Goal: Contribute content: Contribute content

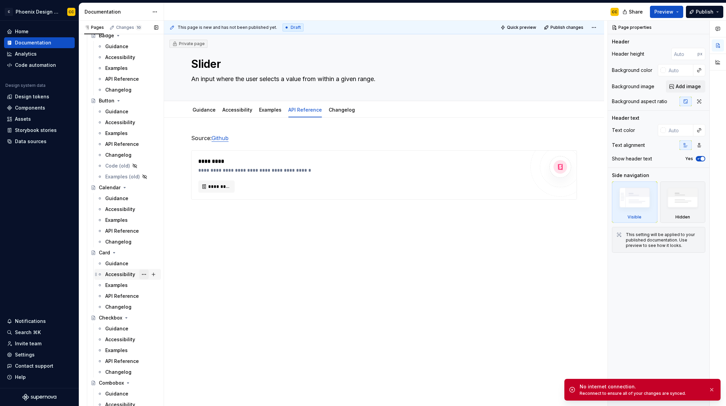
scroll to position [602, 0]
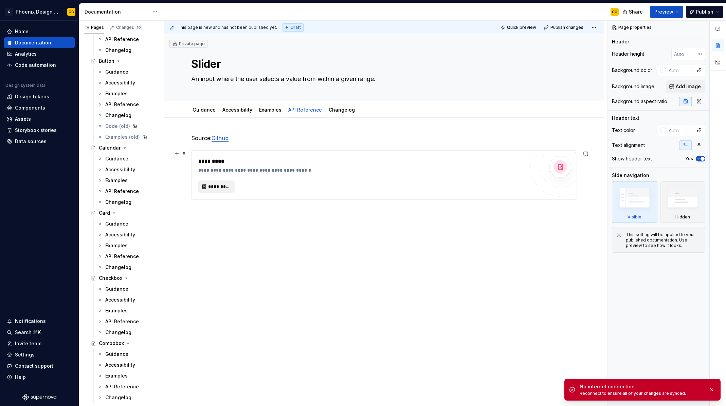
click at [223, 185] on span "*********" at bounding box center [219, 186] width 22 height 7
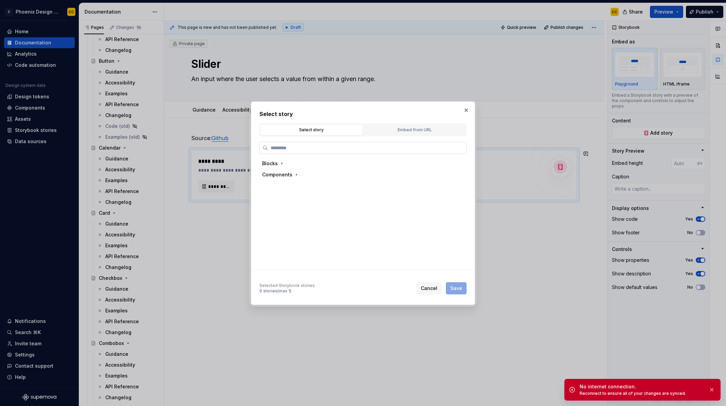
type textarea "*"
type input "******"
type textarea "*"
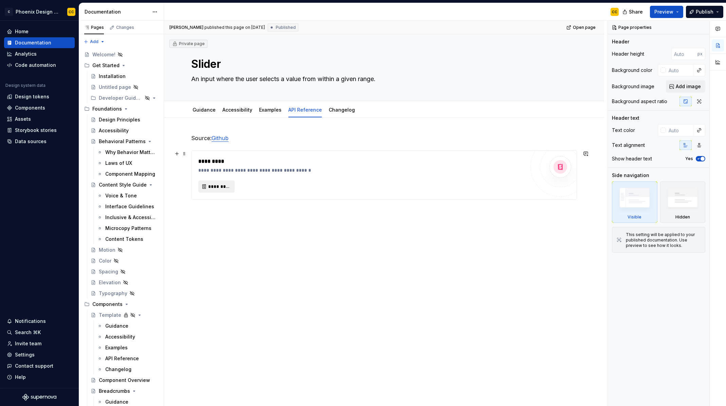
click at [230, 187] on span "*********" at bounding box center [219, 186] width 22 height 7
type textarea "*"
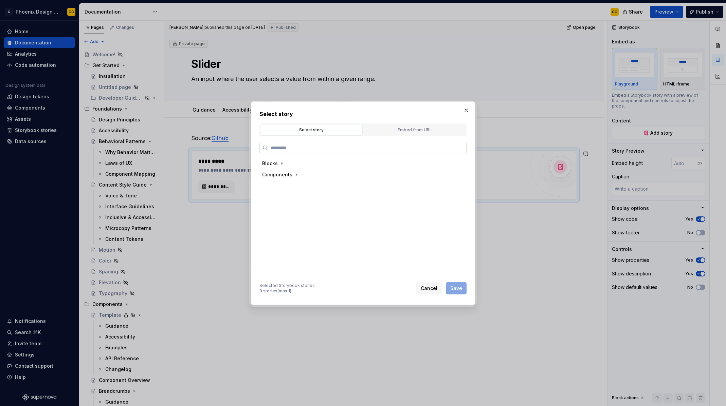
click at [289, 151] on label at bounding box center [362, 148] width 207 height 12
click at [289, 151] on input "search" at bounding box center [367, 148] width 198 height 7
type input "******"
drag, startPoint x: 293, startPoint y: 184, endPoint x: 297, endPoint y: 185, distance: 4.2
click at [293, 184] on div "Docs" at bounding box center [289, 186] width 12 height 7
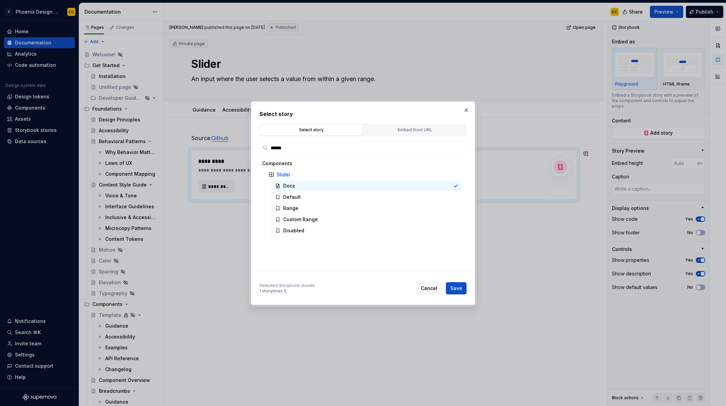
click at [453, 288] on span "Save" at bounding box center [456, 288] width 12 height 7
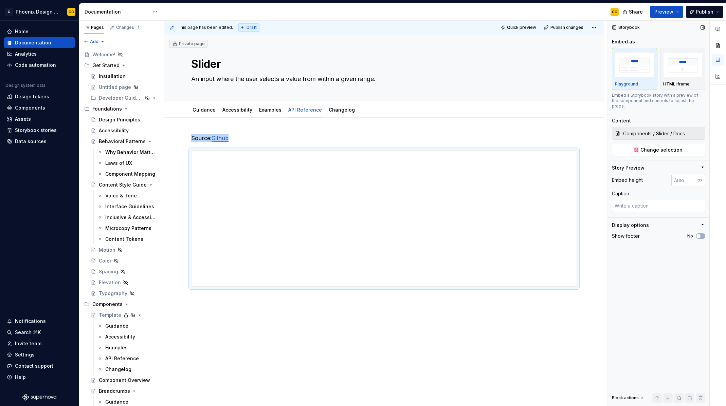
type textarea "*"
click at [673, 176] on input "number" at bounding box center [684, 180] width 26 height 12
type input "2000"
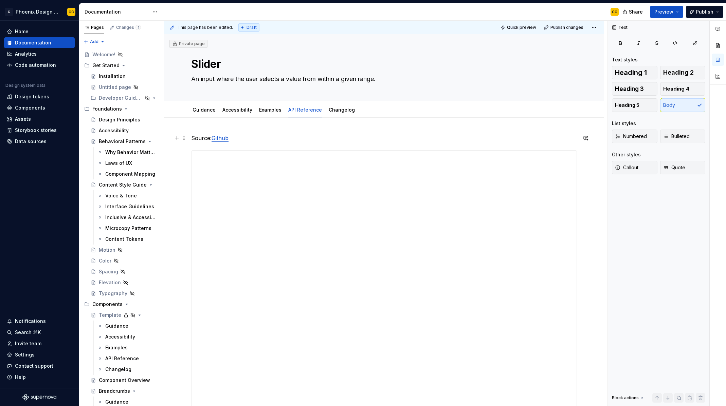
click at [234, 139] on p "Source: Github" at bounding box center [384, 138] width 386 height 8
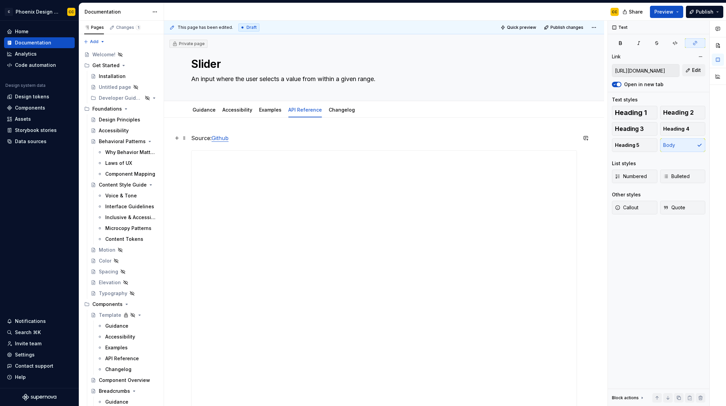
click at [226, 137] on link "Github" at bounding box center [220, 138] width 17 height 7
click at [696, 74] on button "Edit" at bounding box center [693, 70] width 23 height 12
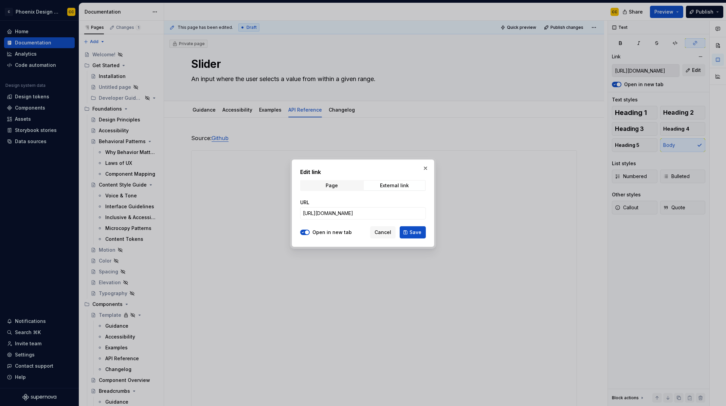
type textarea "*"
click at [409, 213] on input "https://github.com/congaengr/conga-next-ui" at bounding box center [363, 213] width 126 height 12
paste input "/blob/preview/packages/ui/src/components/slider.tsx"
type input "https://github.com/congaengr/conga-next-ui/blob/preview/packages/ui/src/compone…"
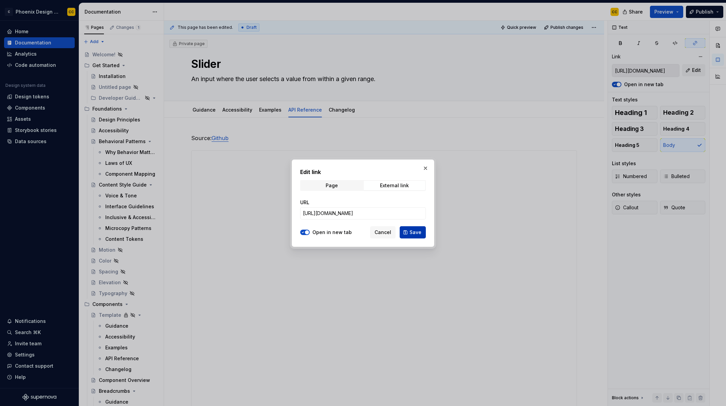
scroll to position [0, 0]
click at [416, 234] on span "Save" at bounding box center [415, 232] width 12 height 7
type input "https://github.com/congaengr/conga-next-ui/blob/preview/packages/ui/src/compone…"
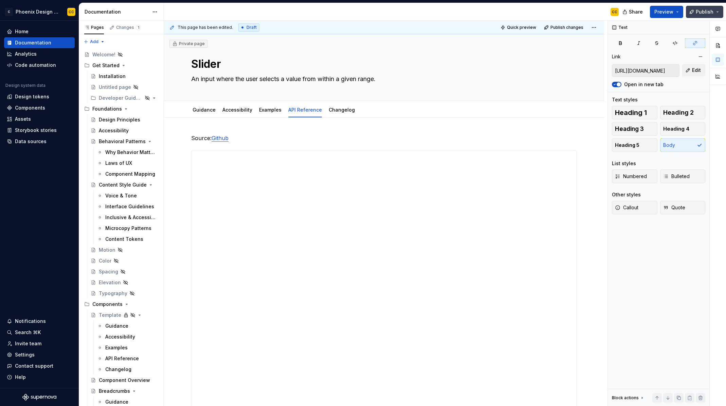
click at [700, 14] on span "Publish" at bounding box center [705, 11] width 18 height 7
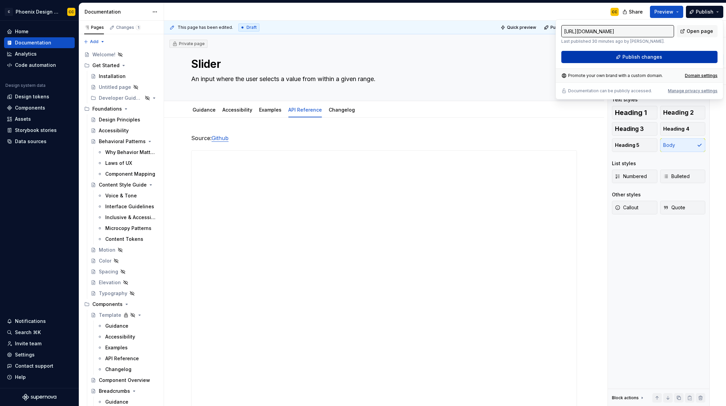
click at [669, 54] on button "Publish changes" at bounding box center [639, 57] width 156 height 12
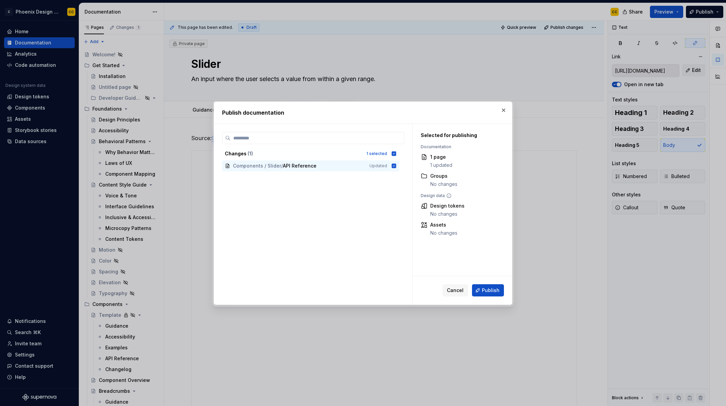
click at [485, 290] on span "Publish" at bounding box center [491, 290] width 18 height 7
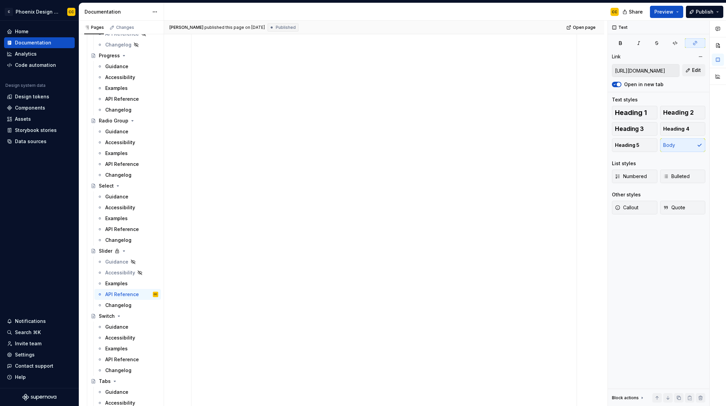
scroll to position [570, 0]
drag, startPoint x: 589, startPoint y: 174, endPoint x: 591, endPoint y: 181, distance: 7.5
click at [589, 175] on div "Colin Chong published this page on August 25, 2025 Published Open page Private …" at bounding box center [385, 214] width 443 height 386
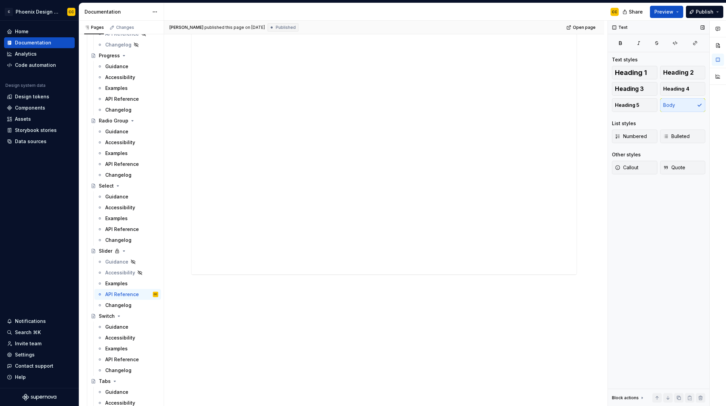
scroll to position [298, 0]
click at [699, 13] on span "Publish" at bounding box center [705, 11] width 18 height 7
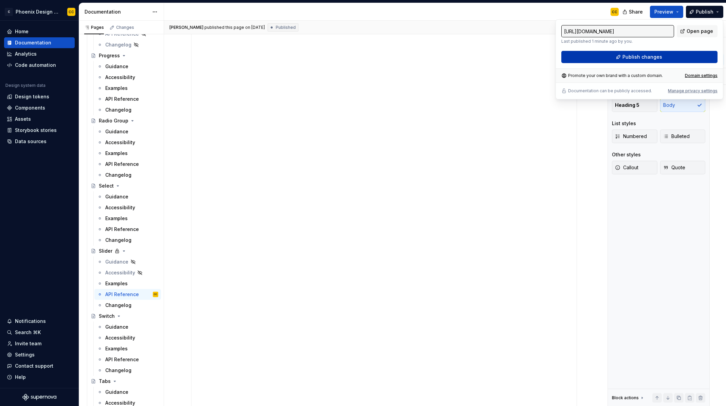
click at [668, 60] on button "Publish changes" at bounding box center [639, 57] width 156 height 12
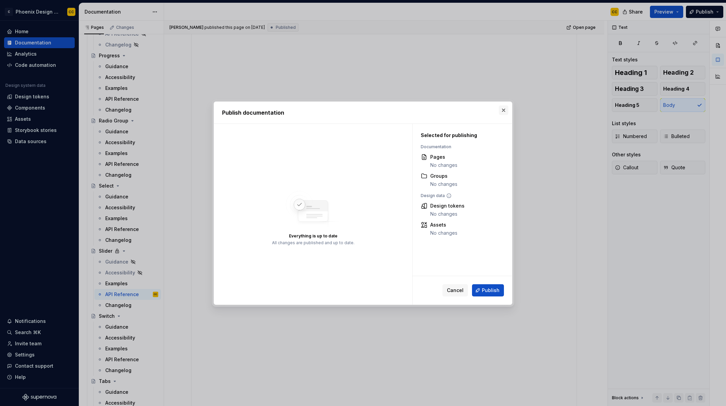
click at [504, 108] on button "button" at bounding box center [504, 111] width 10 height 10
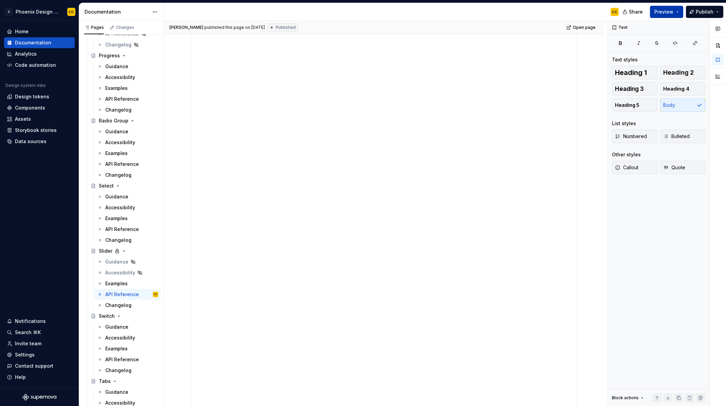
click at [675, 12] on button "Preview" at bounding box center [666, 12] width 33 height 12
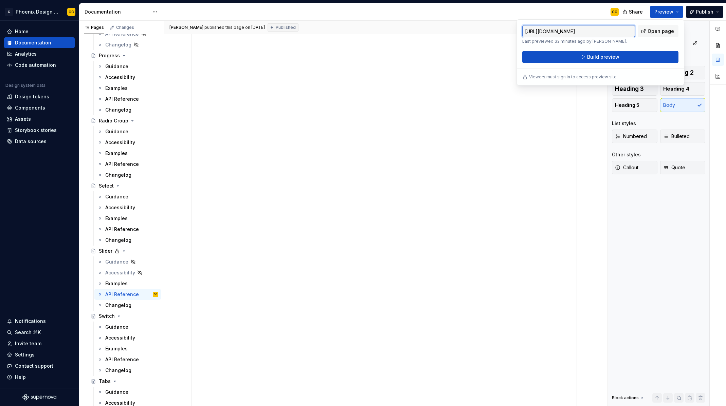
click at [609, 32] on input "https://phoenix-design-system-v2.supernova-docs.io/latest/components/slider/api…" at bounding box center [578, 31] width 113 height 12
click at [191, 260] on div at bounding box center [384, 192] width 386 height 680
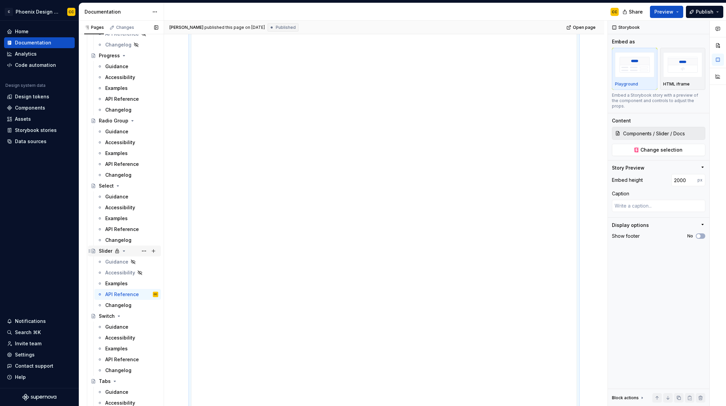
click at [124, 251] on icon "Page tree" at bounding box center [123, 251] width 5 height 5
click at [124, 252] on icon "Page tree" at bounding box center [123, 251] width 5 height 5
click at [144, 252] on button "Page tree" at bounding box center [144, 252] width 10 height 10
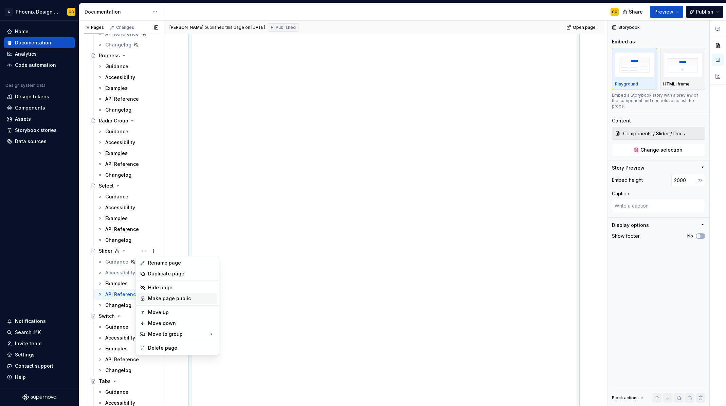
drag, startPoint x: 162, startPoint y: 296, endPoint x: 160, endPoint y: 290, distance: 6.6
click at [162, 296] on div "Make page public" at bounding box center [181, 298] width 67 height 7
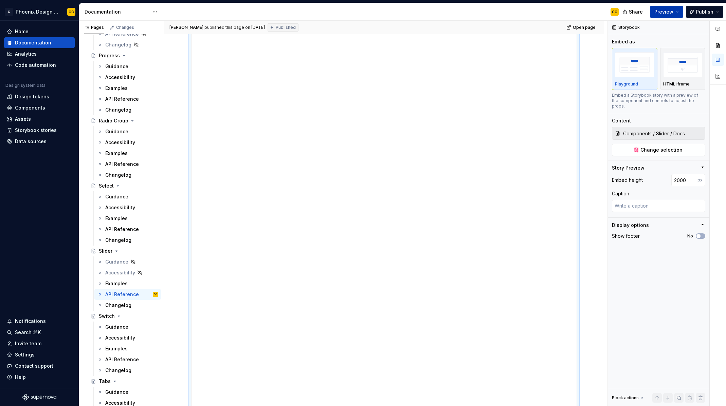
click at [670, 13] on span "Preview" at bounding box center [663, 11] width 19 height 7
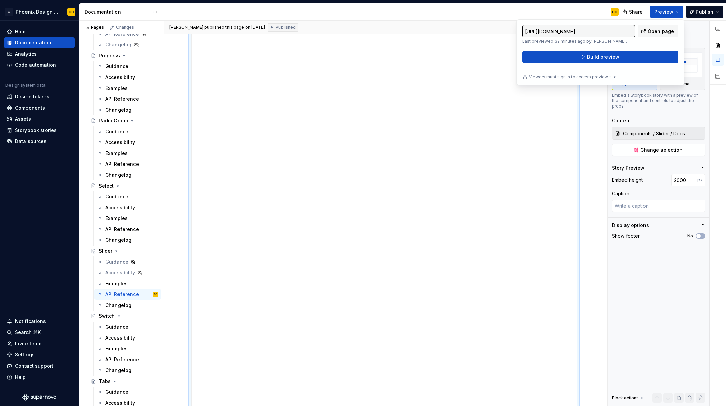
click at [622, 31] on input "https://phoenix-design-system-v2.supernova-docs.io/latest/components/slider/api…" at bounding box center [578, 31] width 113 height 12
click at [664, 32] on span "Open page" at bounding box center [660, 31] width 26 height 7
click at [623, 30] on input "https://phoenix-design-system-v2.supernova-docs.io/latest/components/slider/api…" at bounding box center [578, 31] width 113 height 12
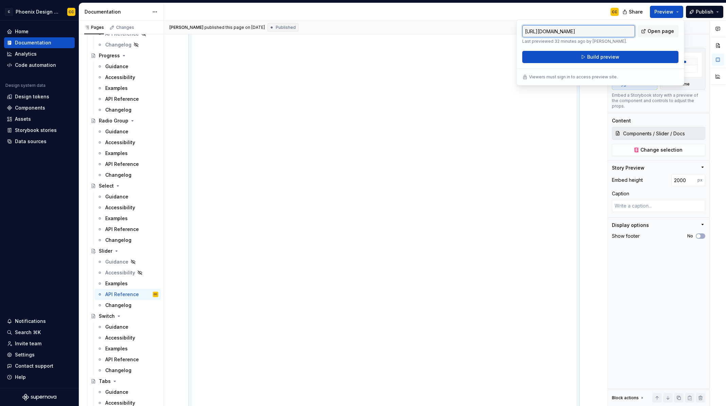
click at [623, 30] on input "https://phoenix-design-system-v2.supernova-docs.io/latest/components/slider/api…" at bounding box center [578, 31] width 113 height 12
type textarea "*"
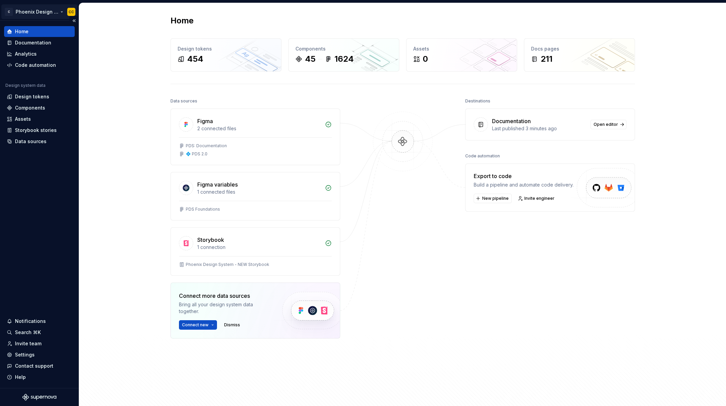
click at [60, 13] on html "C Phoenix Design System - NEW CC Home Documentation Analytics Code automation D…" at bounding box center [363, 203] width 726 height 406
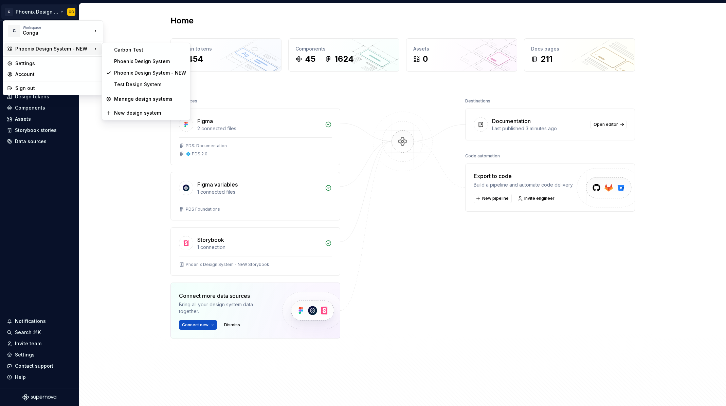
click at [436, 230] on html "C Phoenix Design System - NEW CC Home Documentation Analytics Code automation D…" at bounding box center [363, 203] width 726 height 406
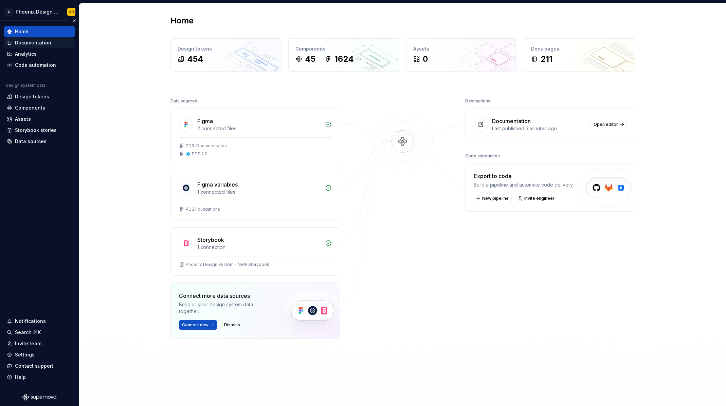
click at [32, 42] on div "Documentation" at bounding box center [33, 42] width 36 height 7
click at [45, 43] on div "Documentation" at bounding box center [33, 42] width 36 height 7
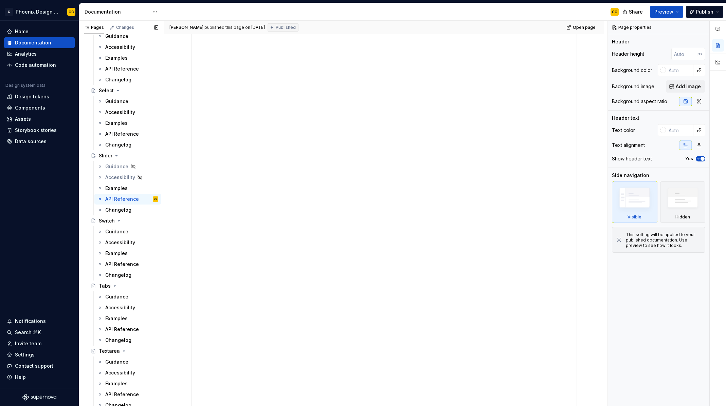
scroll to position [1650, 0]
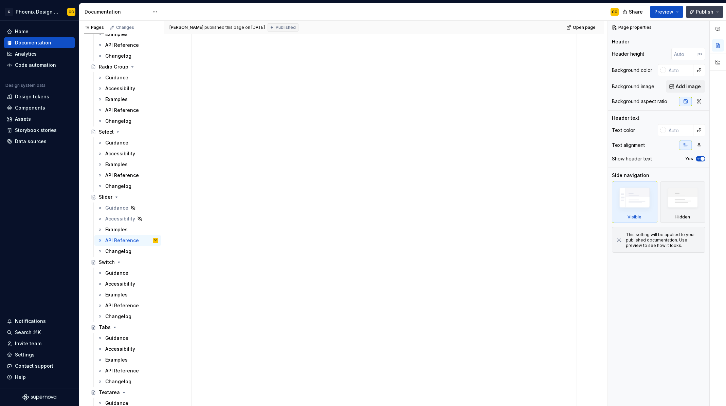
drag, startPoint x: 669, startPoint y: 13, endPoint x: 698, endPoint y: 12, distance: 28.9
click at [696, 12] on div "Share Preview Publish" at bounding box center [675, 11] width 102 height 17
click at [700, 12] on span "Publish" at bounding box center [705, 11] width 18 height 7
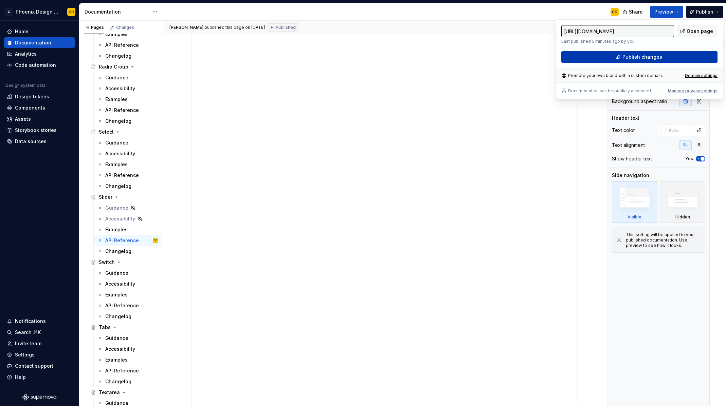
click at [627, 58] on span "Publish changes" at bounding box center [642, 57] width 40 height 7
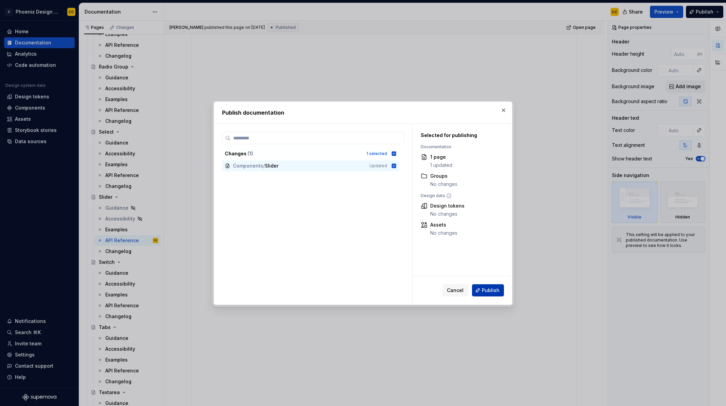
click at [480, 289] on button "Publish" at bounding box center [488, 291] width 32 height 12
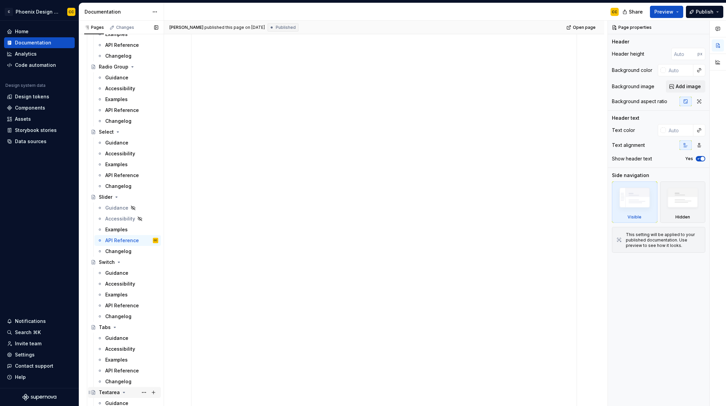
type textarea "*"
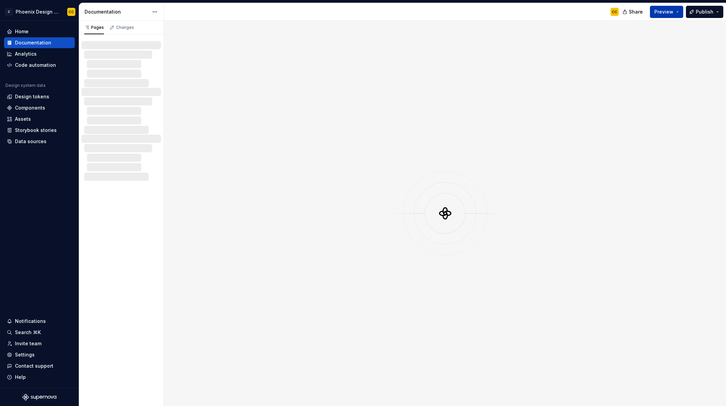
click at [664, 12] on span "Preview" at bounding box center [663, 11] width 19 height 7
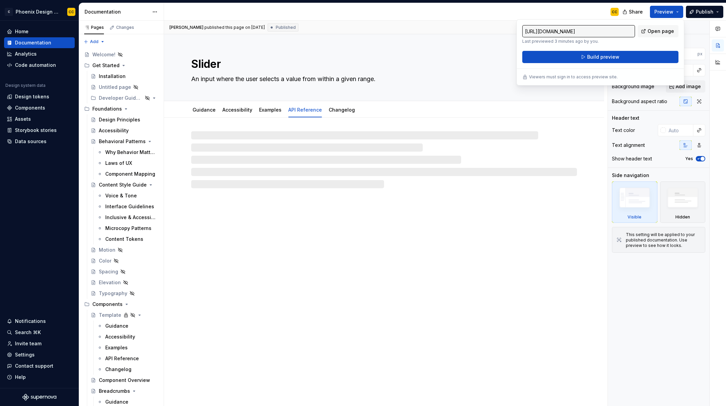
click at [612, 31] on input "https://phoenix-design-system-v2.supernova-docs.io/latest/components/slider/api…" at bounding box center [578, 31] width 113 height 12
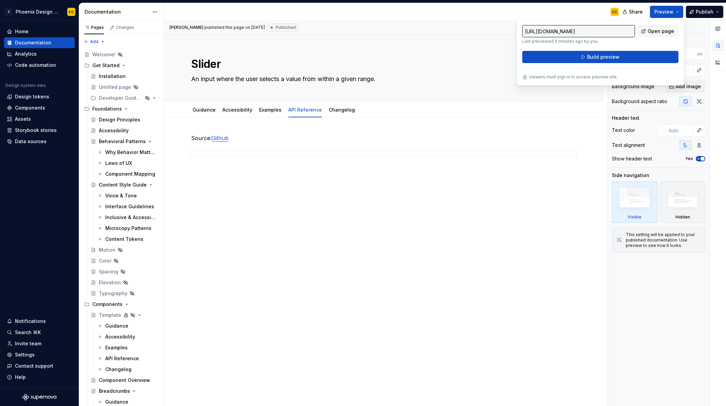
click at [612, 31] on input "https://phoenix-design-system-v2.supernova-docs.io/latest/components/slider/api…" at bounding box center [578, 31] width 113 height 12
click at [658, 32] on span "Open page" at bounding box center [660, 31] width 26 height 7
click at [593, 63] on div "https://phoenix-design-system-v2.supernova-docs.io/latest/components/slider/api…" at bounding box center [600, 52] width 168 height 66
click at [591, 61] on button "Build preview" at bounding box center [600, 57] width 156 height 12
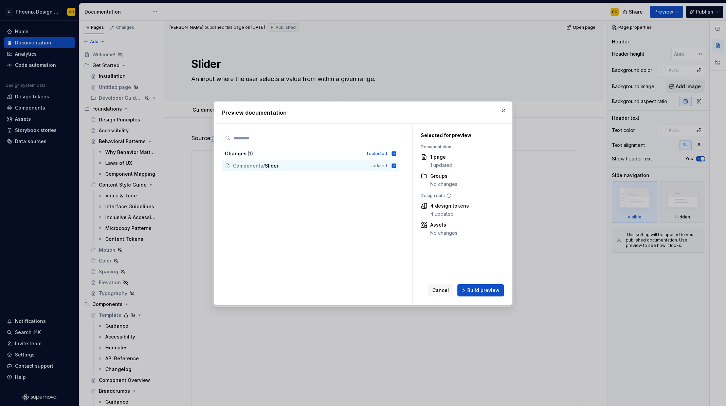
drag, startPoint x: 473, startPoint y: 291, endPoint x: 441, endPoint y: 272, distance: 36.2
click at [473, 291] on span "Build preview" at bounding box center [483, 290] width 32 height 7
type textarea "*"
